Goal: Information Seeking & Learning: Find specific fact

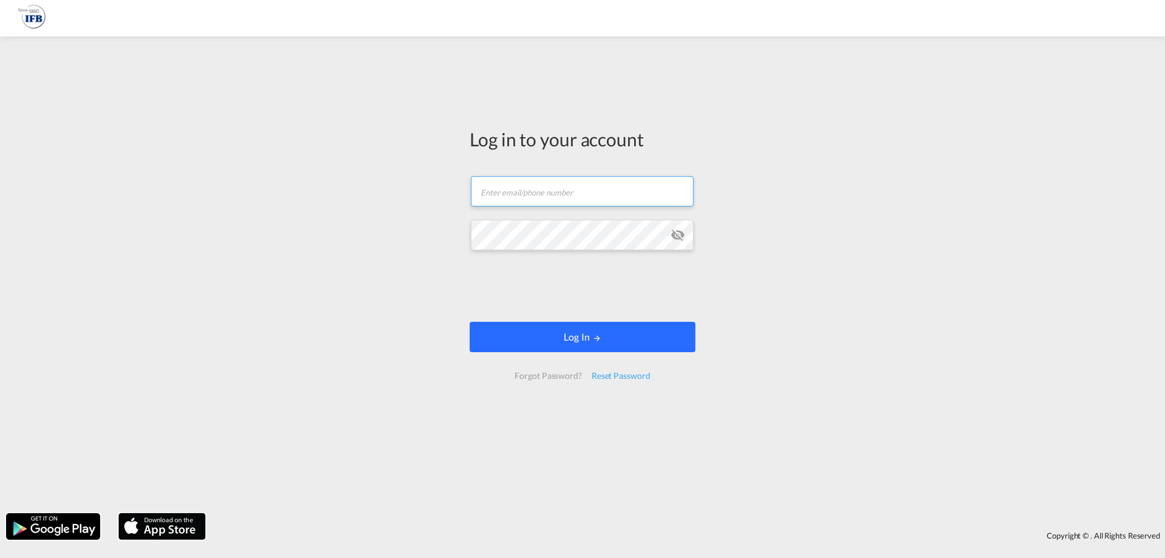
type input "[PERSON_NAME][EMAIL_ADDRESS][DOMAIN_NAME]"
click at [563, 332] on button "Log In" at bounding box center [583, 337] width 226 height 30
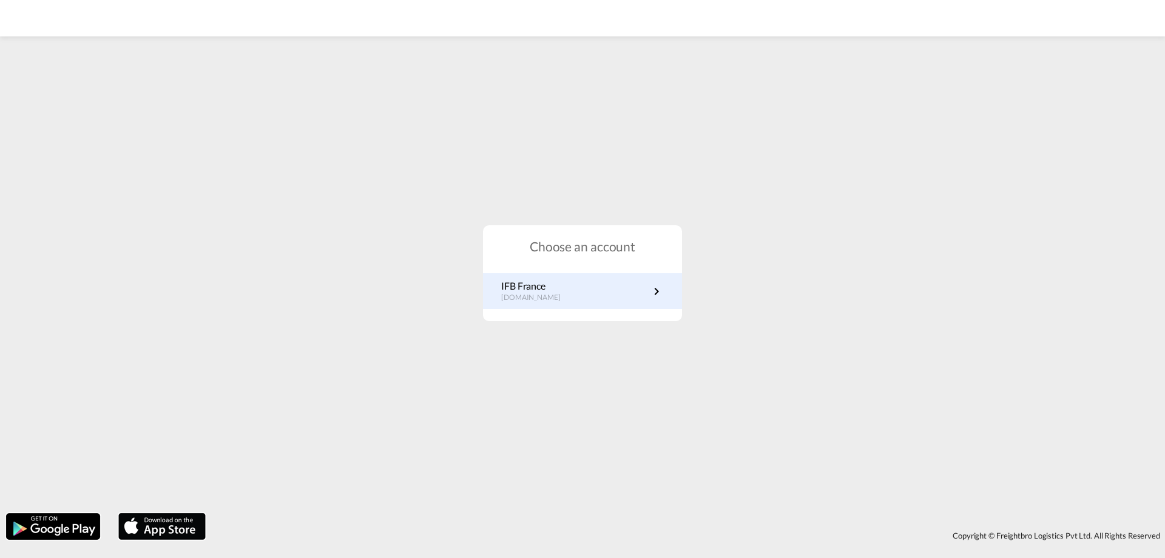
click at [574, 300] on link "IFB France [DOMAIN_NAME]" at bounding box center [582, 291] width 163 height 24
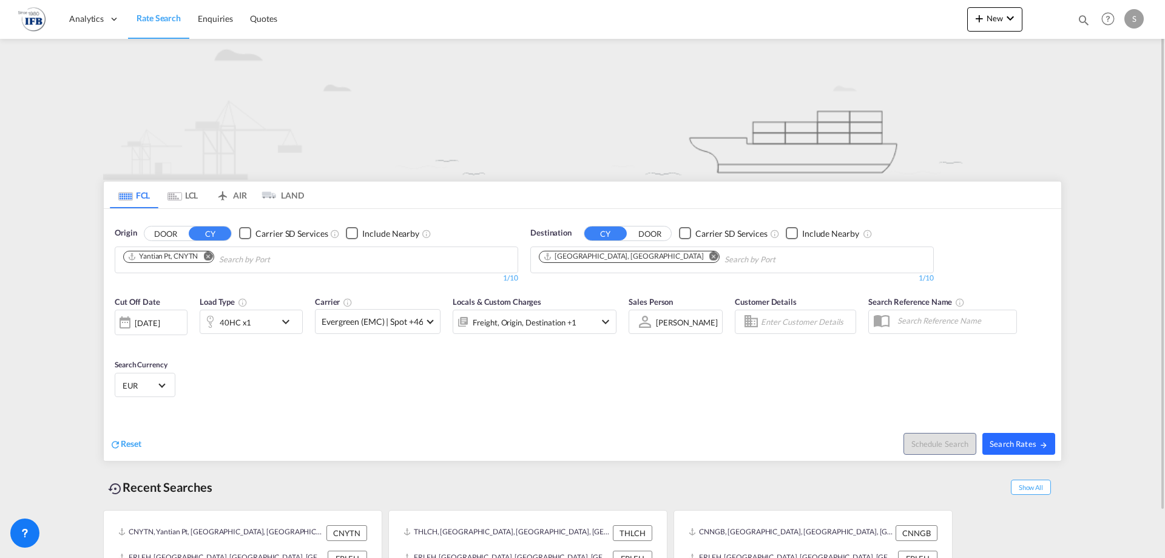
click at [1006, 442] on span "Search Rates" at bounding box center [1019, 444] width 58 height 10
type input "CNYTN to FRLEH / [DATE]"
